Goal: Task Accomplishment & Management: Complete application form

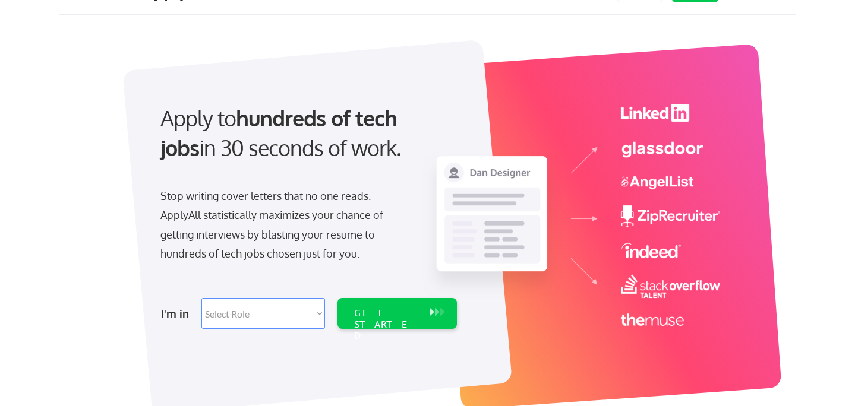
scroll to position [34, 0]
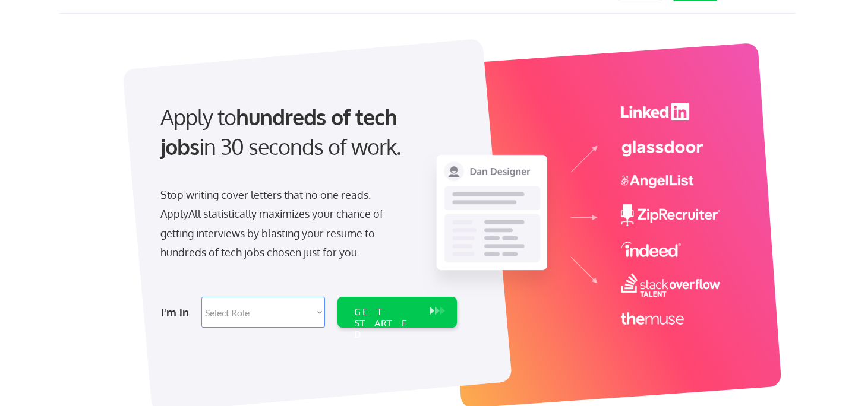
click at [282, 309] on select "Select Role Software Engineering Product Management Customer Success Sales UI/U…" at bounding box center [263, 312] width 124 height 31
select select ""marketing___comms""
click at [201, 297] on select "Select Role Software Engineering Product Management Customer Success Sales UI/U…" at bounding box center [263, 312] width 124 height 31
select select ""marketing___comms""
click at [381, 317] on div "GET STARTED" at bounding box center [386, 324] width 64 height 34
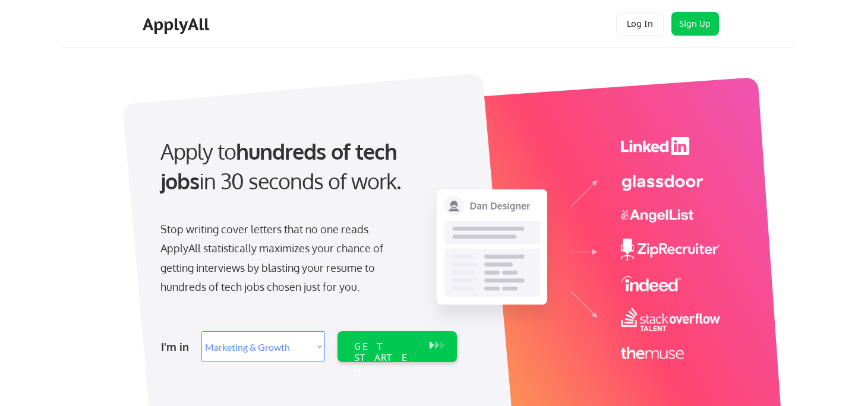
select select ""marketing___comms""
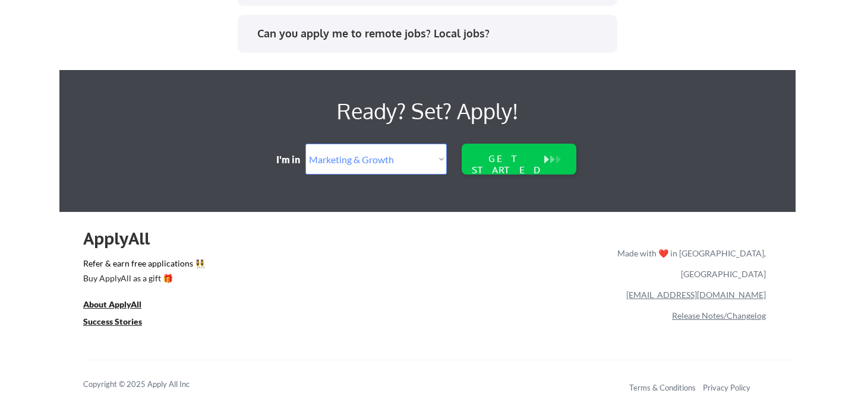
scroll to position [2564, 0]
